Goal: Task Accomplishment & Management: Manage account settings

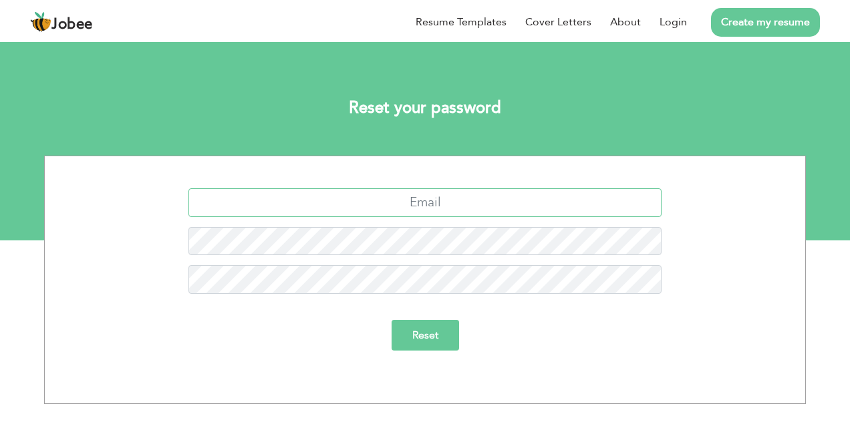
click at [422, 196] on input "text" at bounding box center [425, 202] width 474 height 29
type input "[EMAIL_ADDRESS][DOMAIN_NAME]"
click at [442, 331] on input "Reset" at bounding box center [425, 335] width 67 height 31
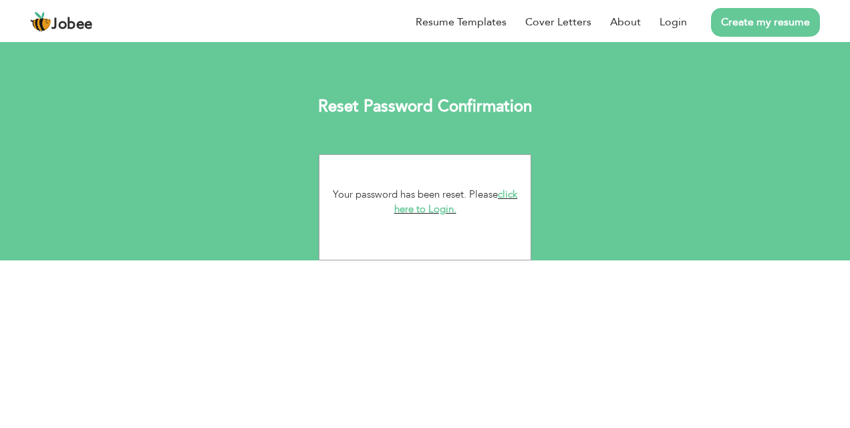
click at [444, 210] on link "click here to Login." at bounding box center [456, 202] width 124 height 29
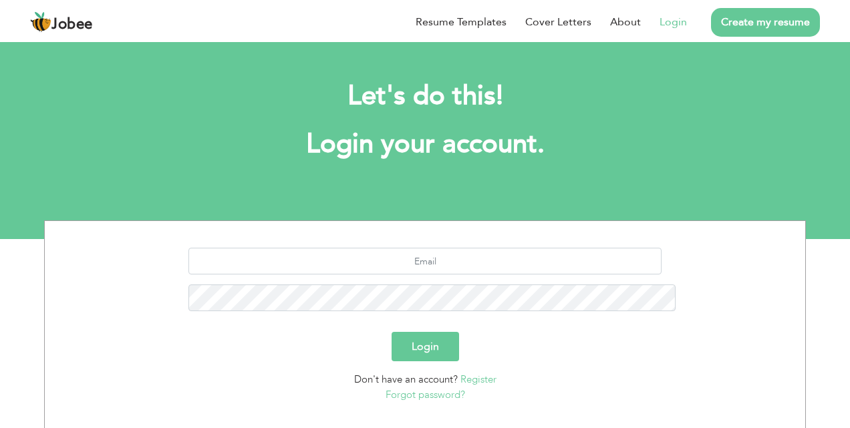
click at [687, 30] on link "Login" at bounding box center [673, 22] width 27 height 16
